Goal: Information Seeking & Learning: Learn about a topic

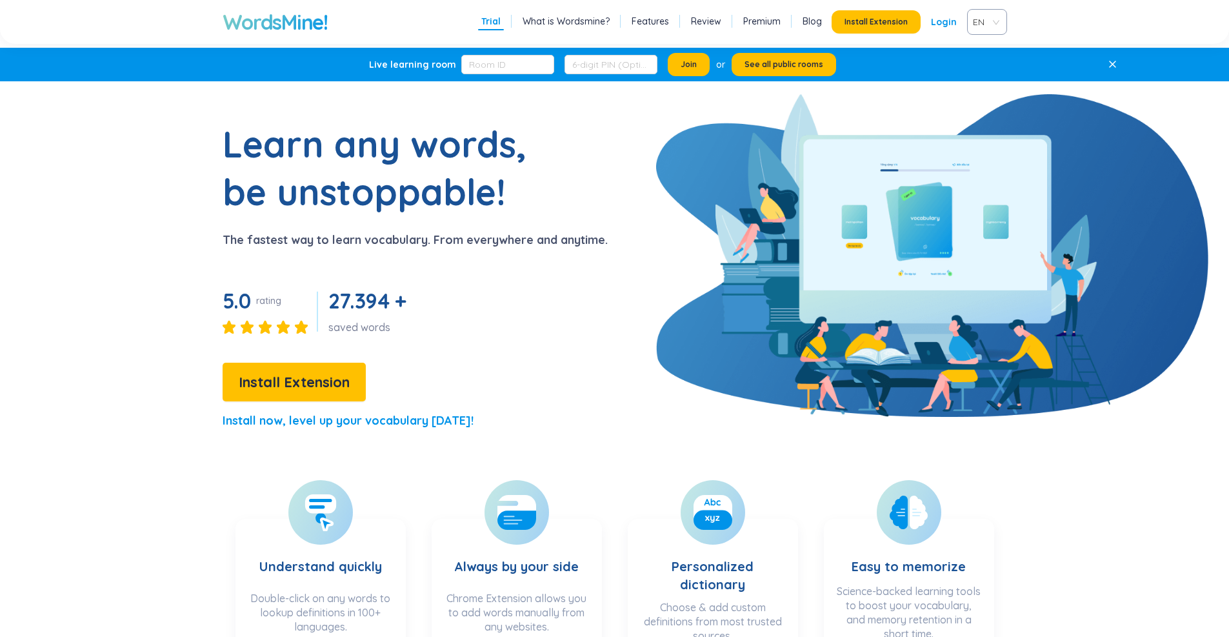
click at [939, 19] on link "Login" at bounding box center [944, 21] width 26 height 23
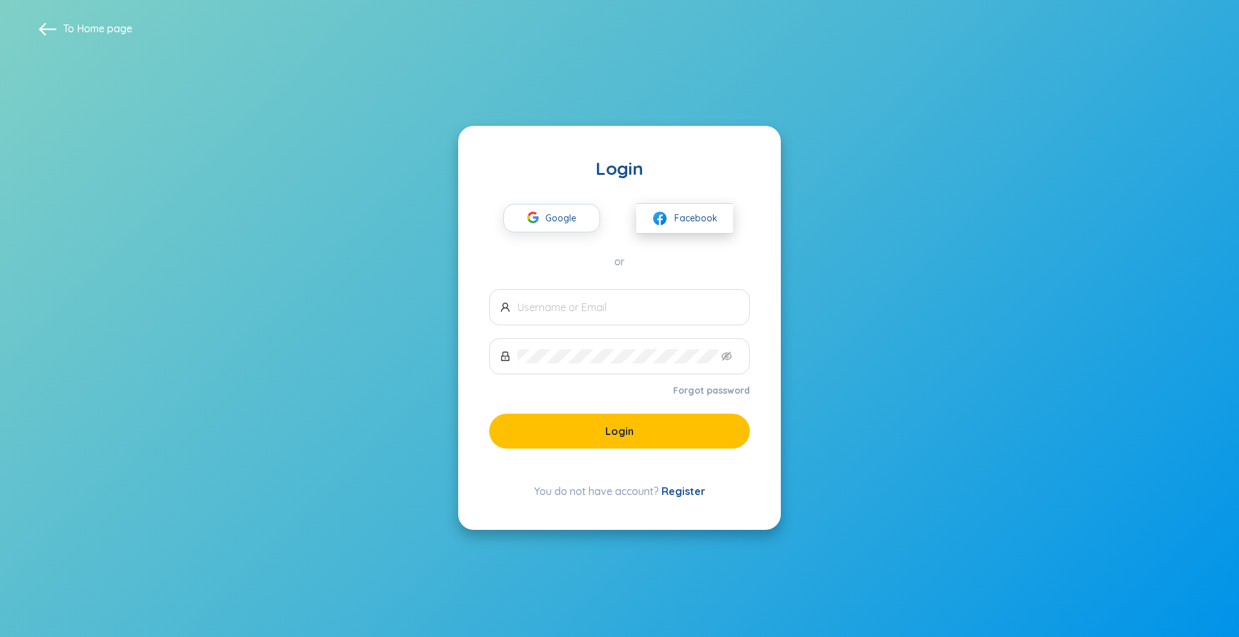
click at [645, 219] on button "Facebook" at bounding box center [684, 218] width 97 height 30
click at [558, 197] on div "Google Facebook" at bounding box center [619, 207] width 261 height 54
click at [564, 215] on span "Google" at bounding box center [563, 218] width 37 height 27
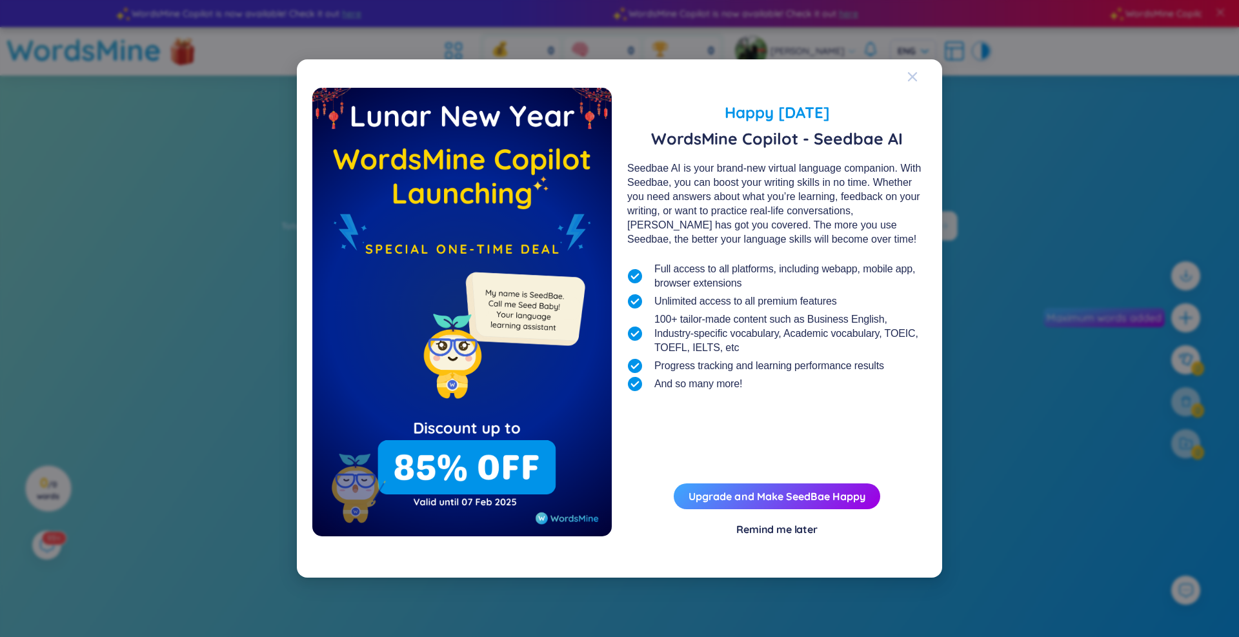
click at [911, 82] on icon "Close" at bounding box center [912, 77] width 10 height 10
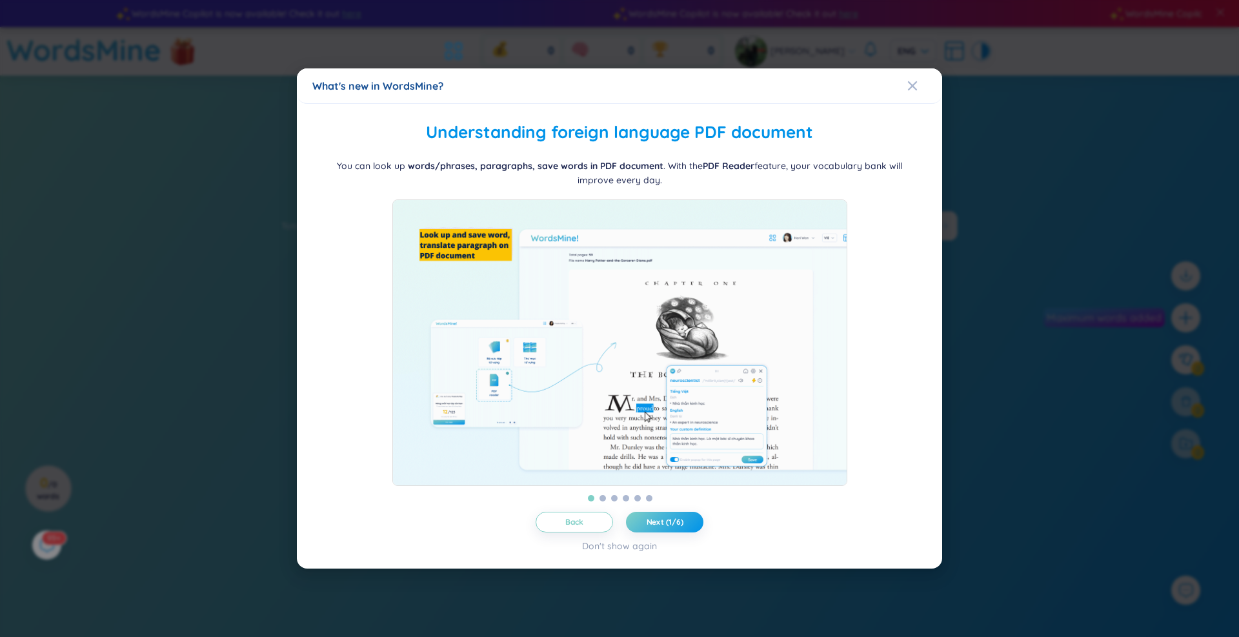
click at [911, 103] on div "Close" at bounding box center [912, 85] width 10 height 35
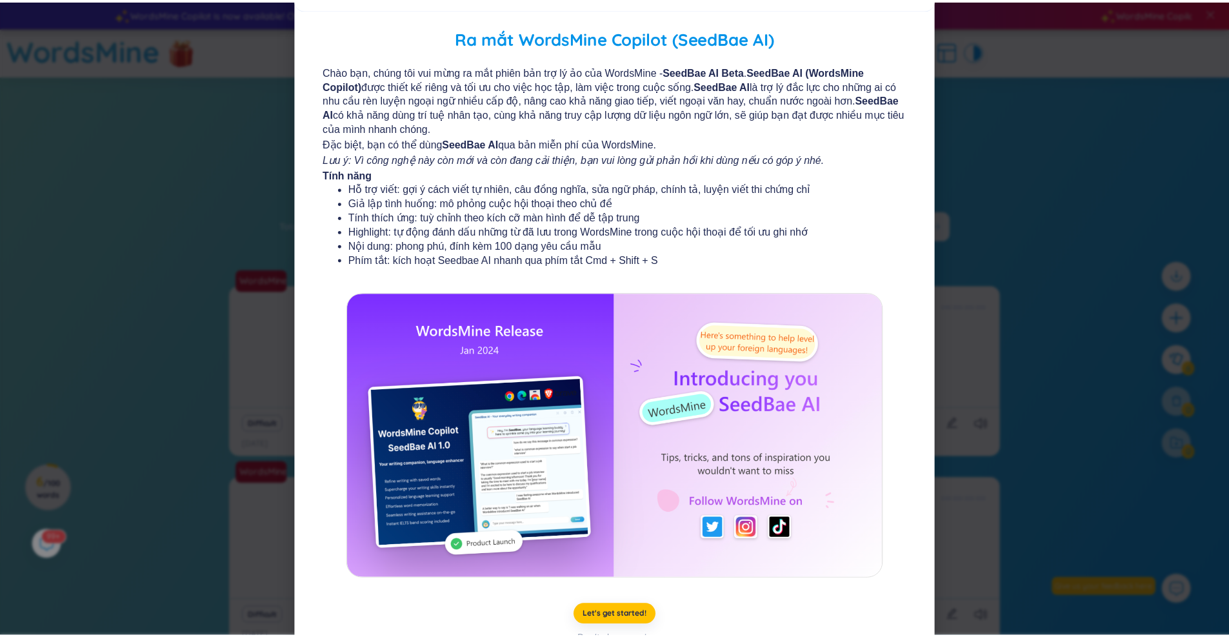
scroll to position [51, 0]
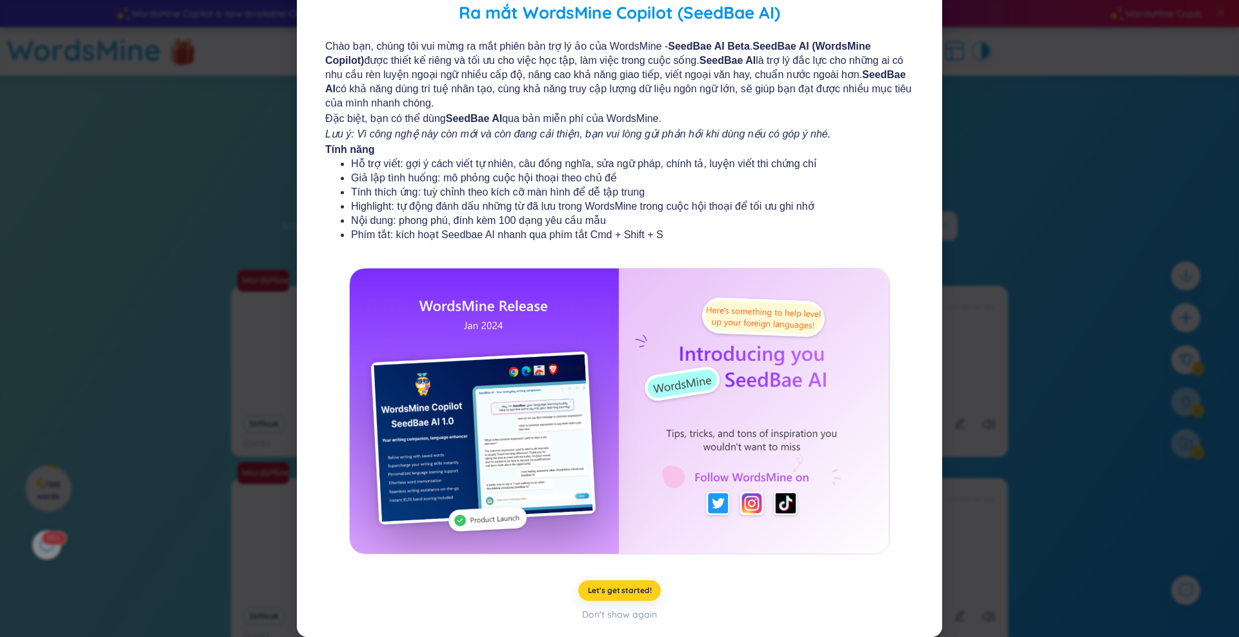
click at [600, 597] on button "Let's get started!" at bounding box center [619, 590] width 83 height 21
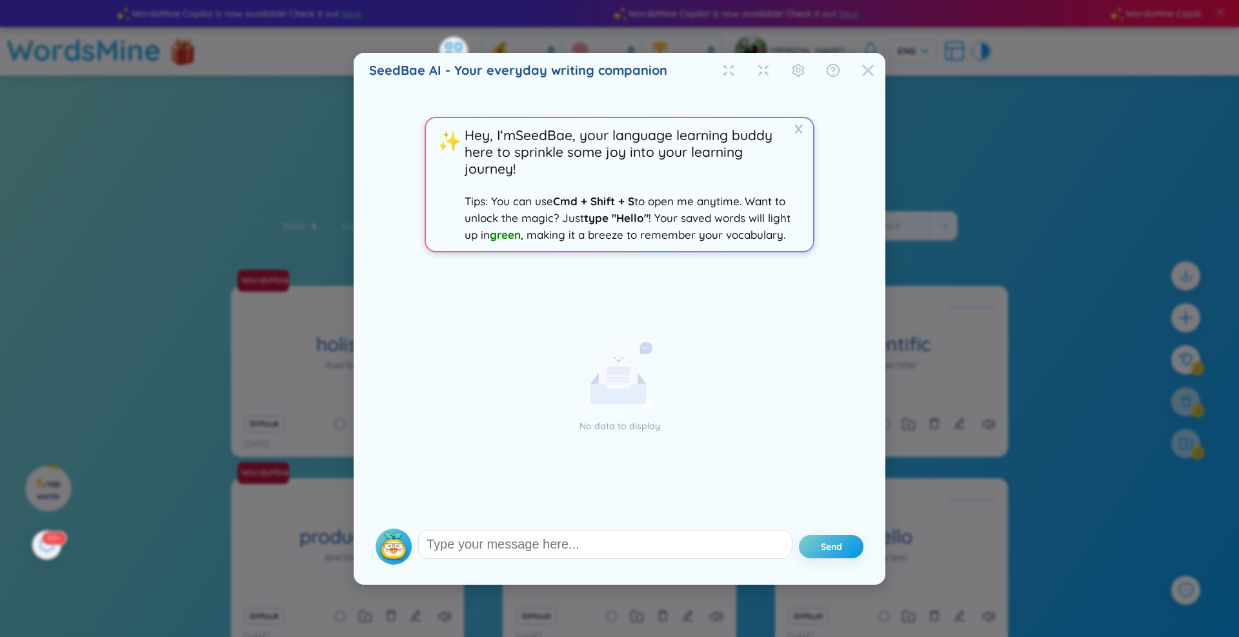
click at [865, 70] on icon "Close" at bounding box center [867, 70] width 13 height 13
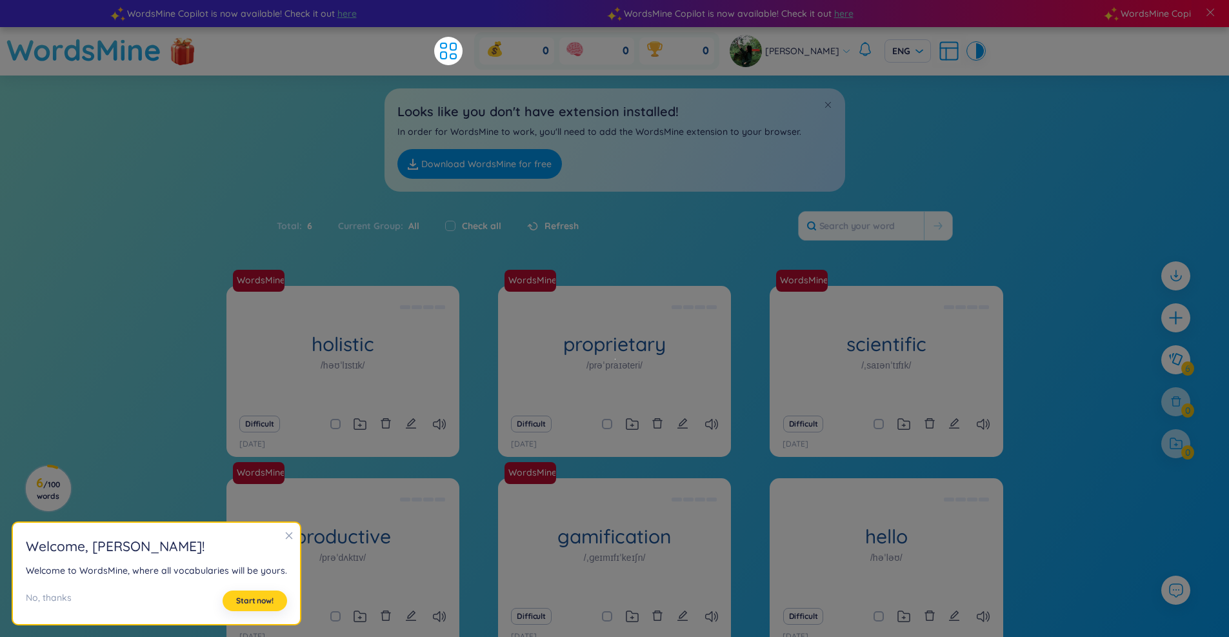
click at [265, 595] on button "Start now!" at bounding box center [255, 600] width 65 height 21
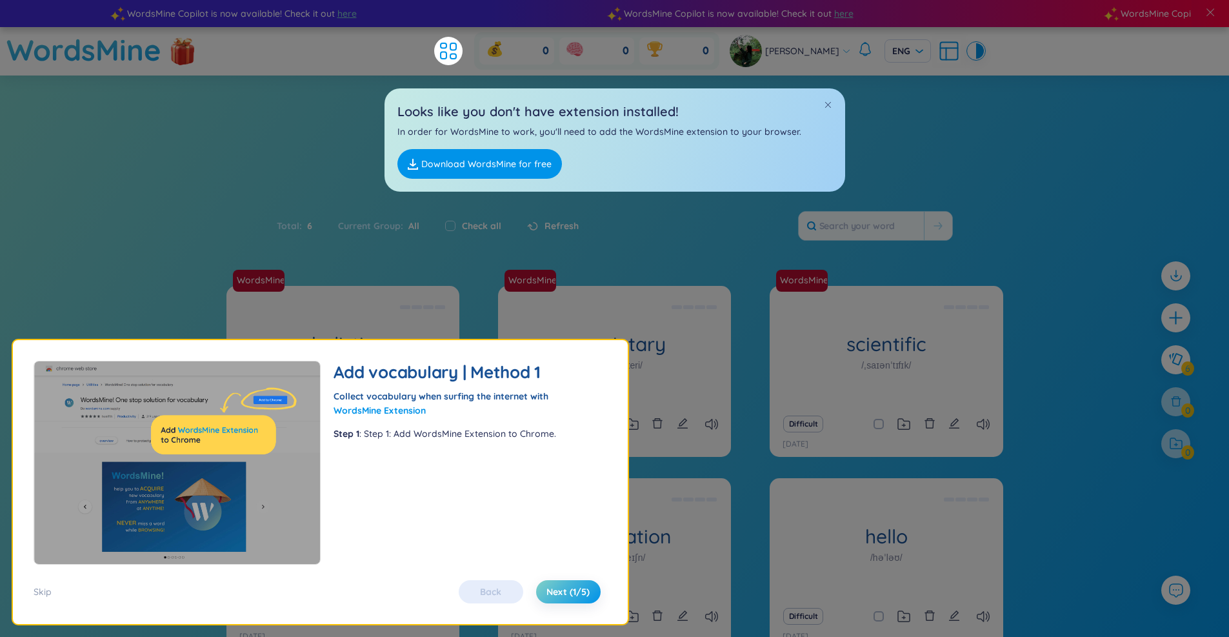
click at [504, 590] on div "Back Next (1/5)" at bounding box center [529, 591] width 155 height 23
click at [501, 594] on div "Back Next (1/5)" at bounding box center [529, 591] width 155 height 23
click at [557, 590] on span "Next (1/5)" at bounding box center [568, 591] width 43 height 13
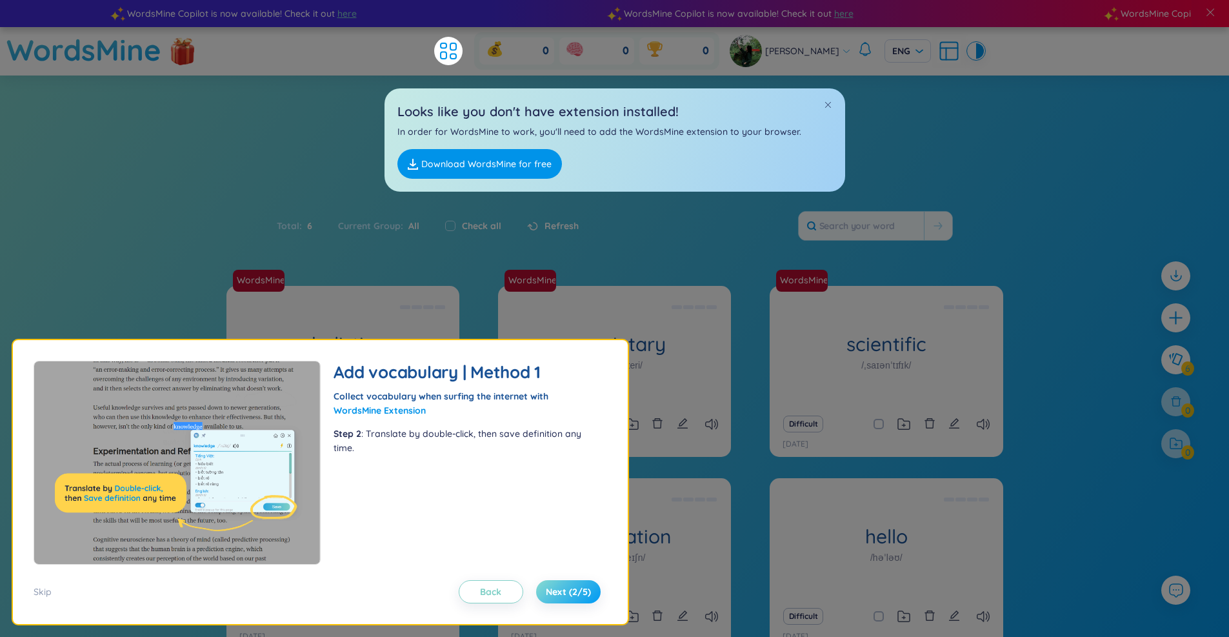
click at [554, 583] on button "Next (2/5)" at bounding box center [568, 591] width 65 height 23
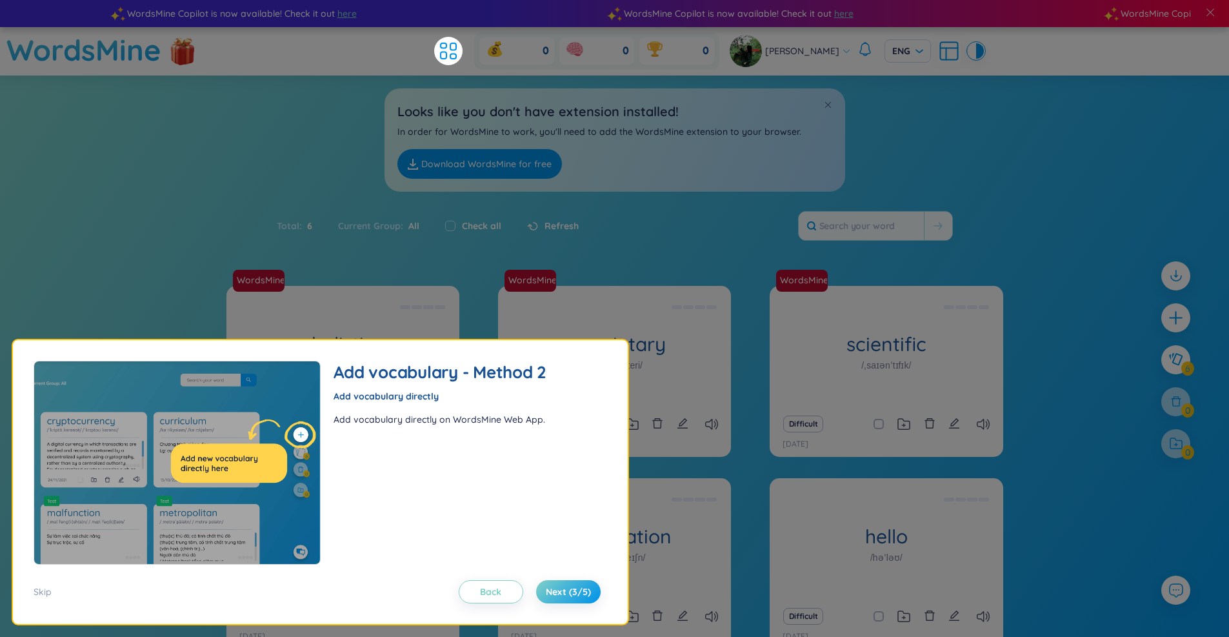
click at [550, 576] on div "Skip Back Next (3/5)" at bounding box center [321, 584] width 574 height 39
click at [564, 588] on span "Next (3/5)" at bounding box center [568, 591] width 45 height 13
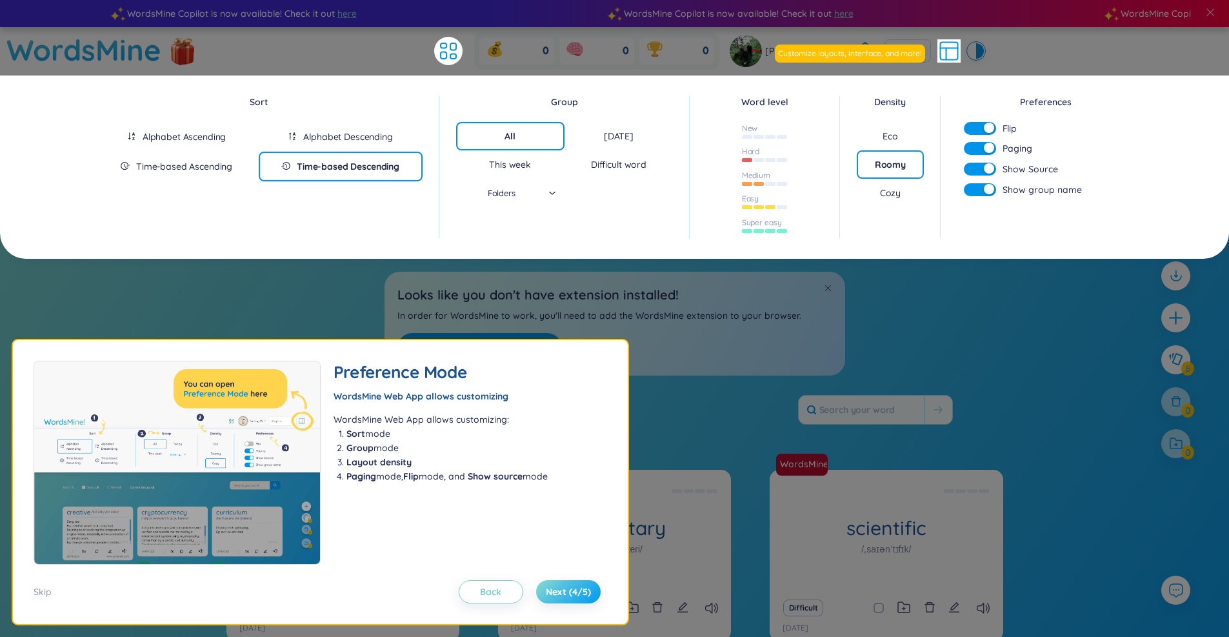
click at [564, 588] on span "Next (4/5)" at bounding box center [568, 591] width 45 height 13
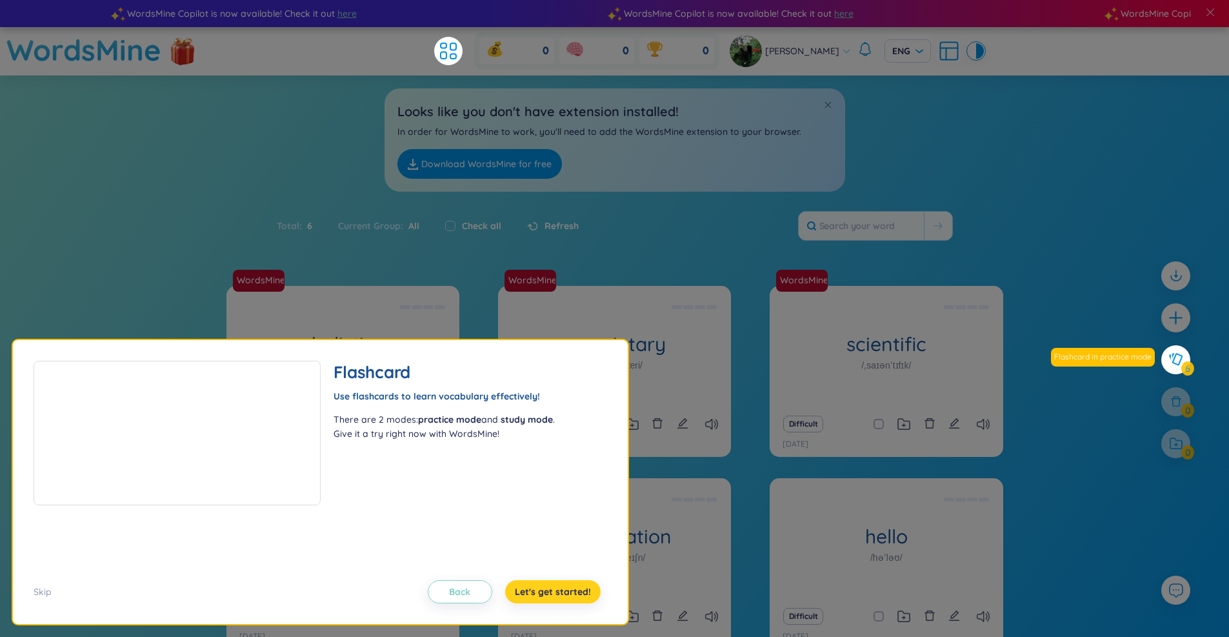
click at [564, 588] on span "Let's get started!" at bounding box center [553, 591] width 76 height 13
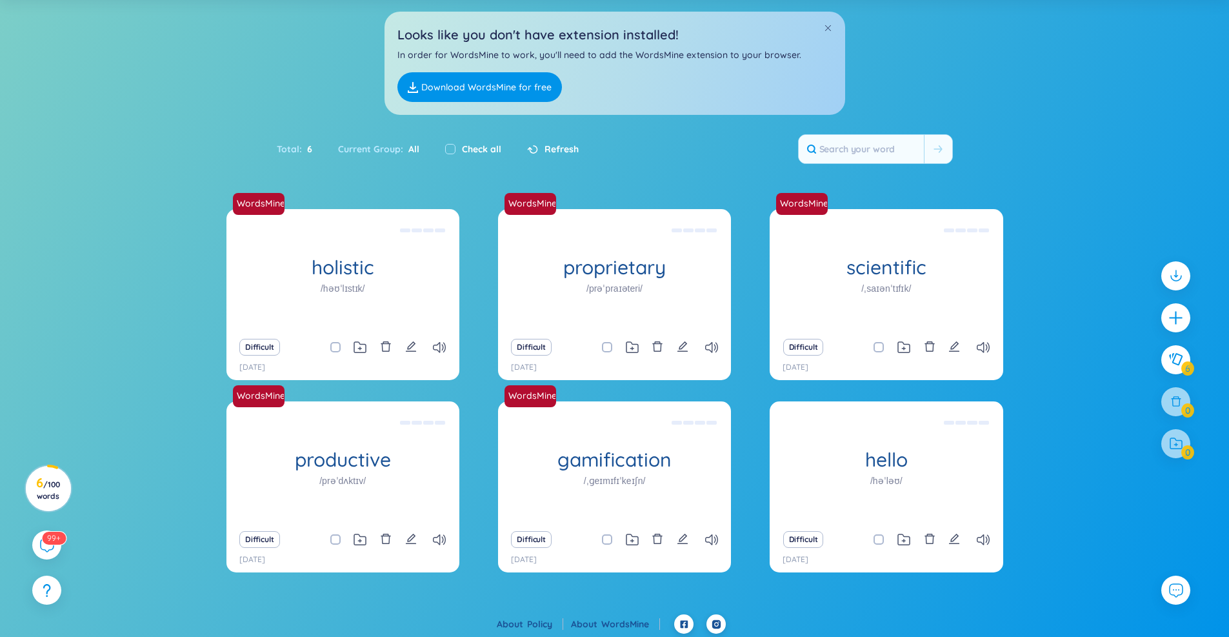
scroll to position [80, 0]
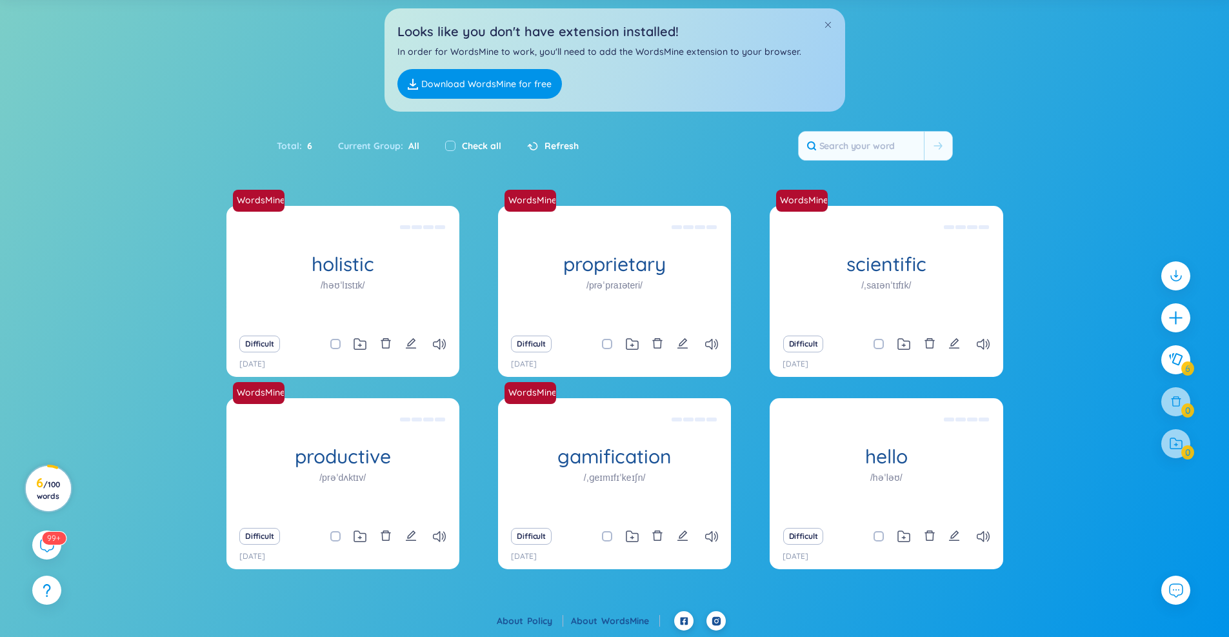
click at [48, 489] on h3 "6 / 100 words" at bounding box center [48, 488] width 29 height 23
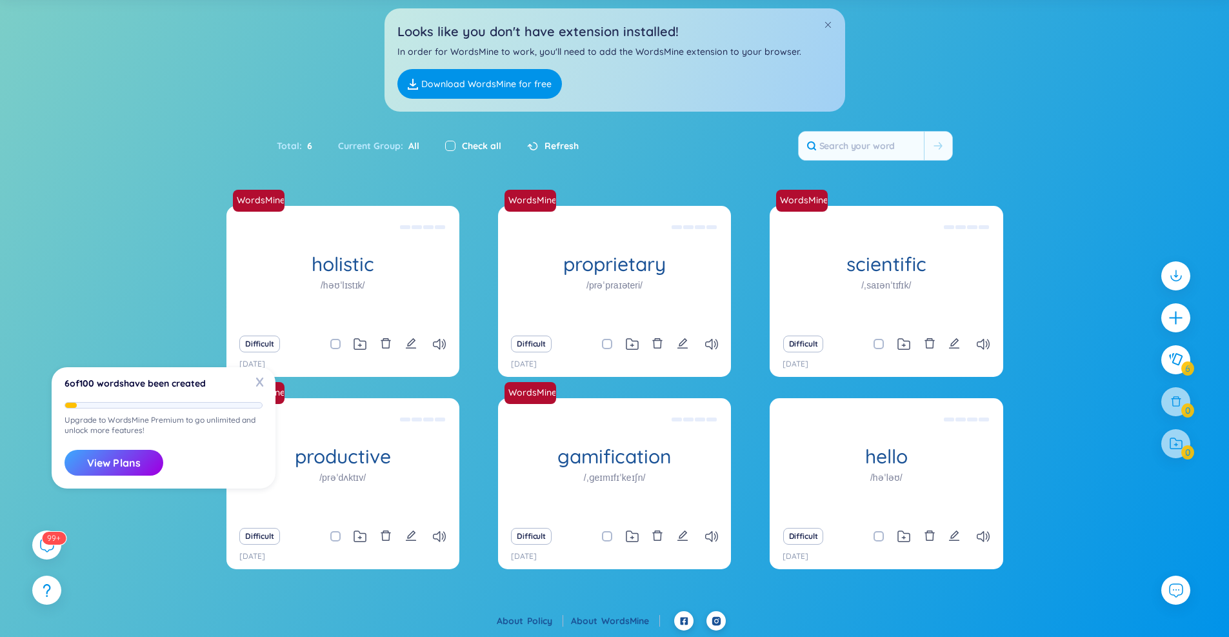
click at [449, 146] on input "checkbox" at bounding box center [450, 146] width 10 height 10
checkbox input "true"
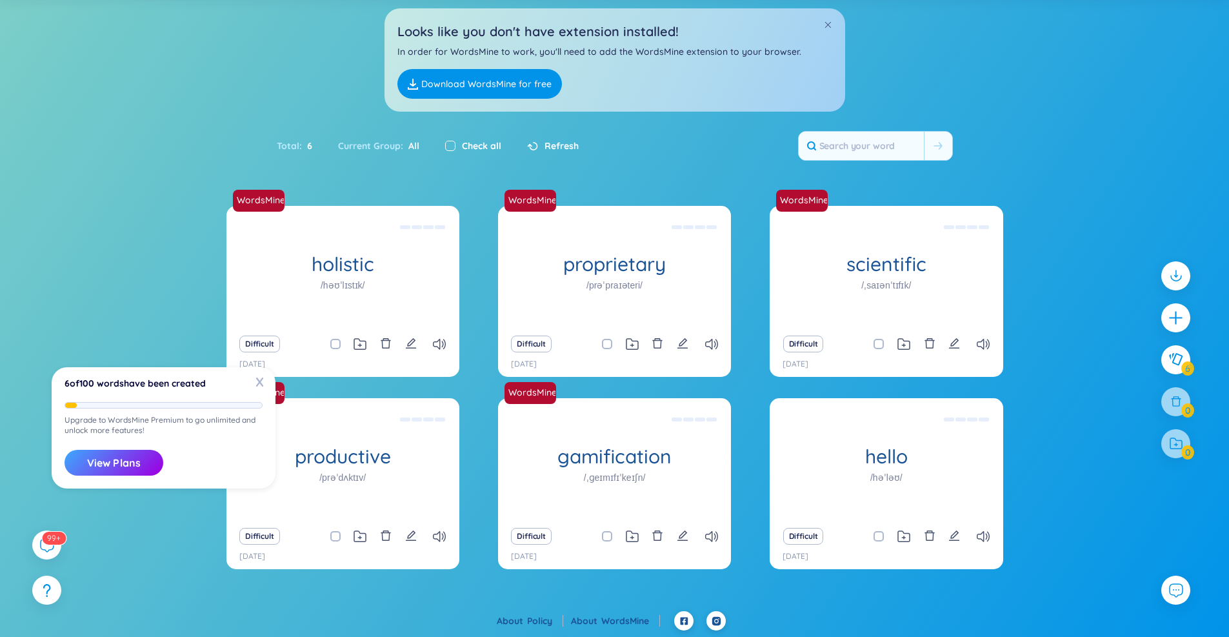
checkbox input "true"
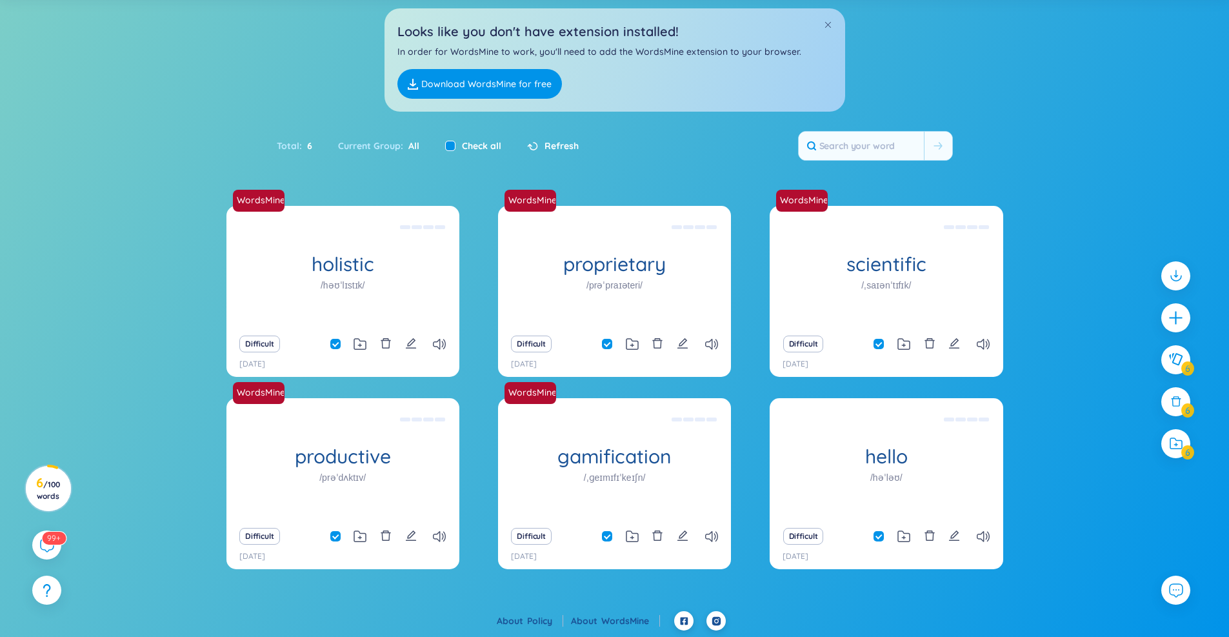
click at [449, 146] on input "checkbox" at bounding box center [450, 146] width 10 height 10
checkbox input "false"
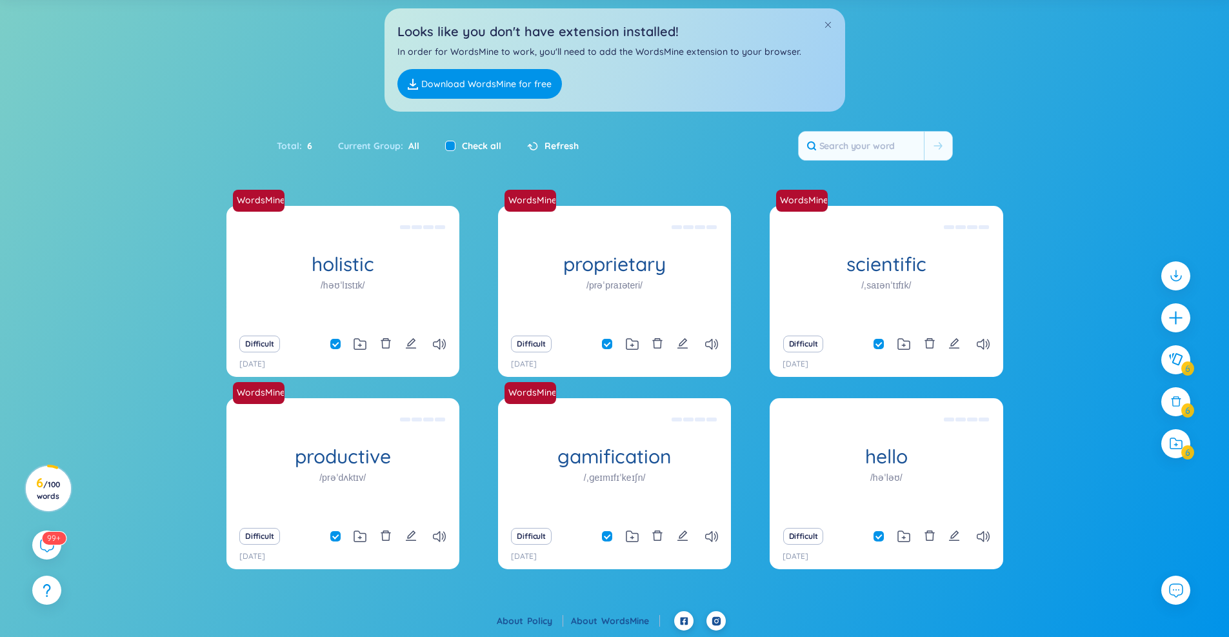
checkbox input "false"
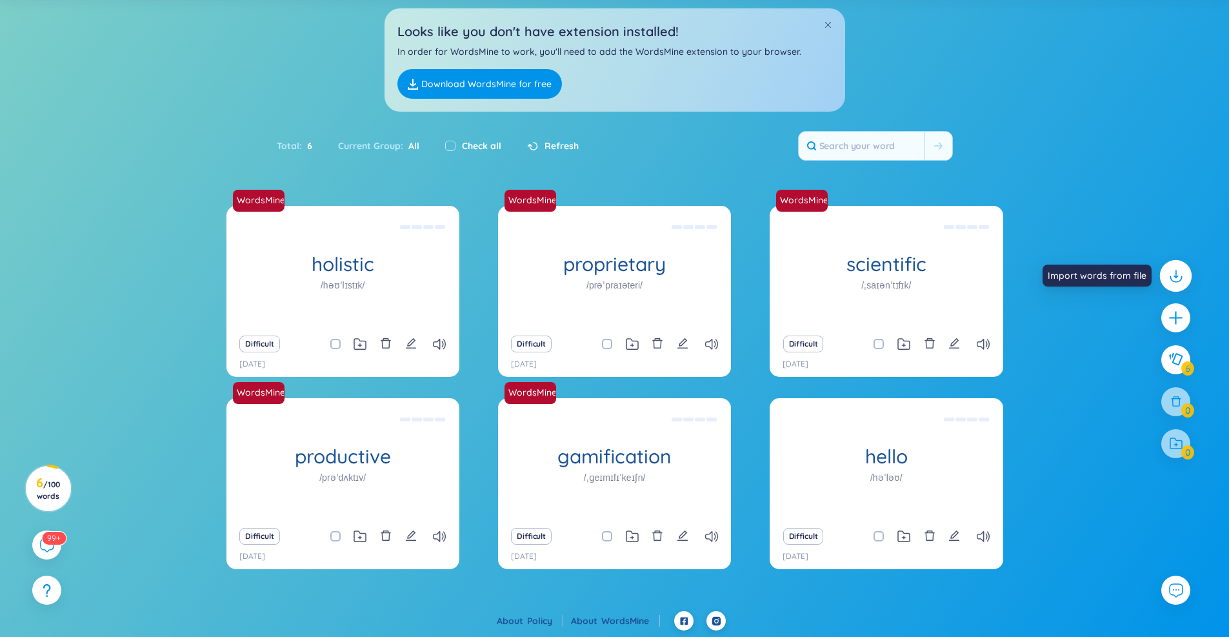
click at [1179, 276] on icon at bounding box center [1175, 275] width 17 height 17
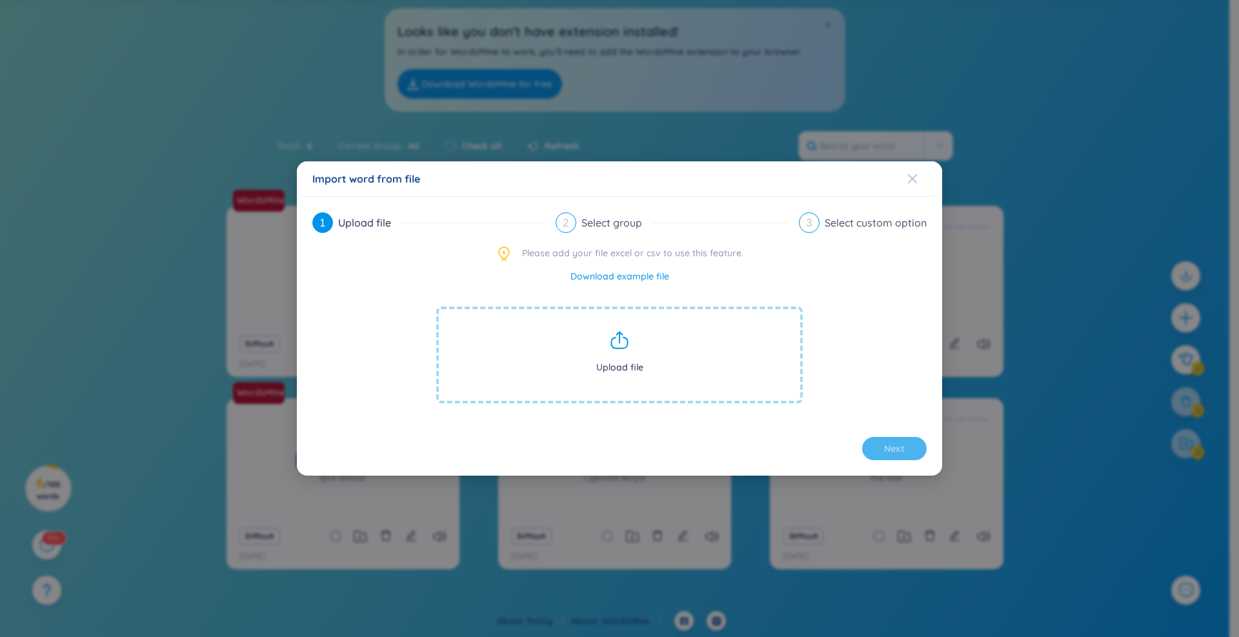
click at [918, 177] on span "Close" at bounding box center [924, 178] width 35 height 35
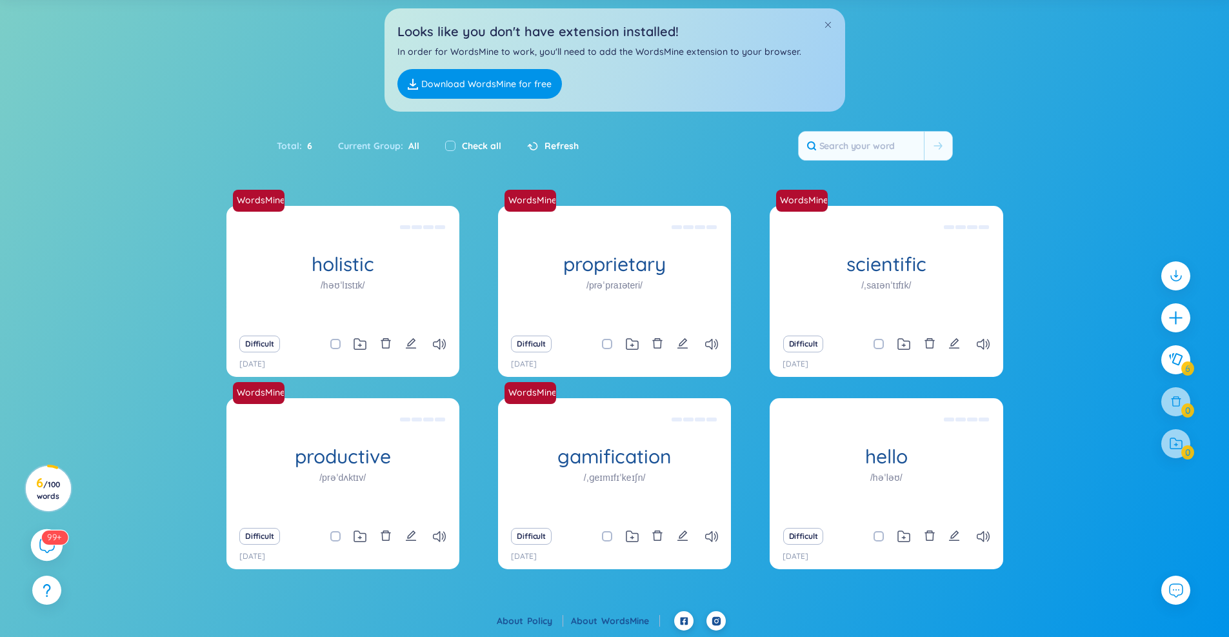
click at [47, 535] on sup "99+" at bounding box center [54, 537] width 26 height 14
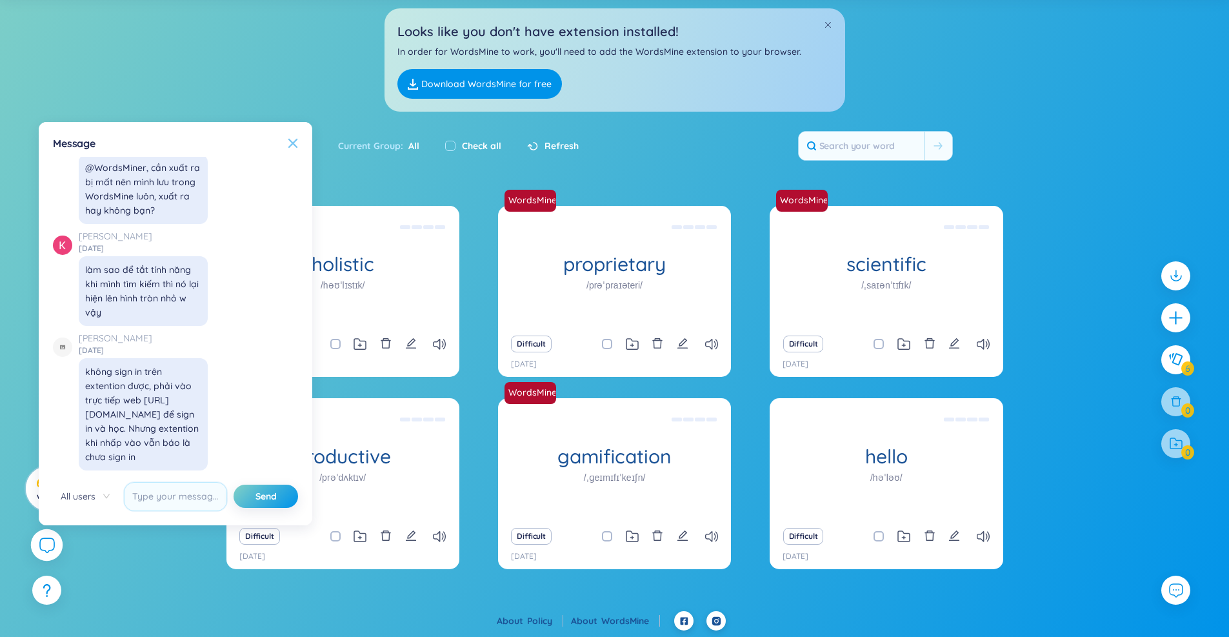
click at [294, 141] on icon at bounding box center [293, 143] width 10 height 10
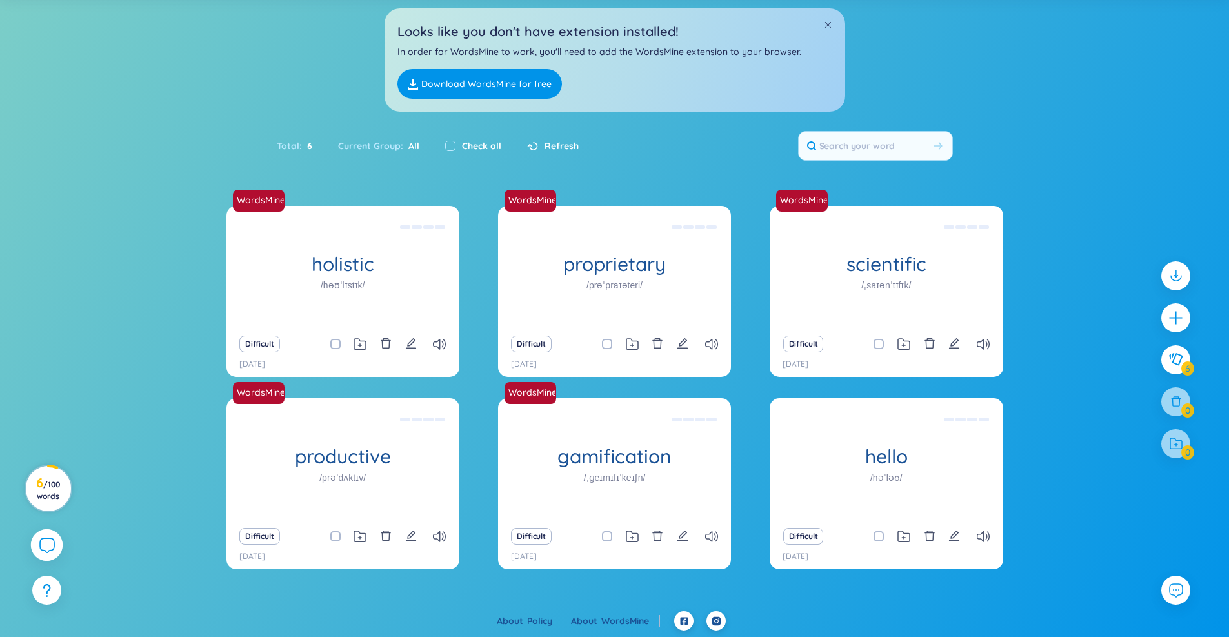
click at [38, 501] on div "6 / 100 words" at bounding box center [48, 492] width 29 height 30
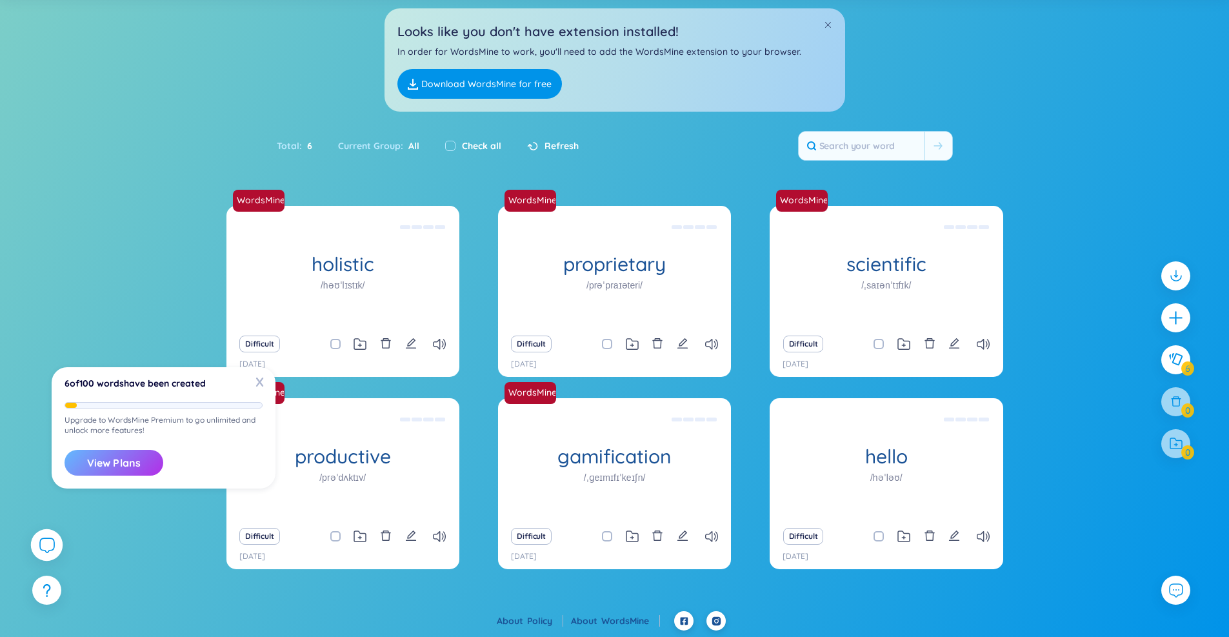
click at [103, 457] on button "View Plans" at bounding box center [114, 463] width 99 height 26
